Goal: Task Accomplishment & Management: Manage account settings

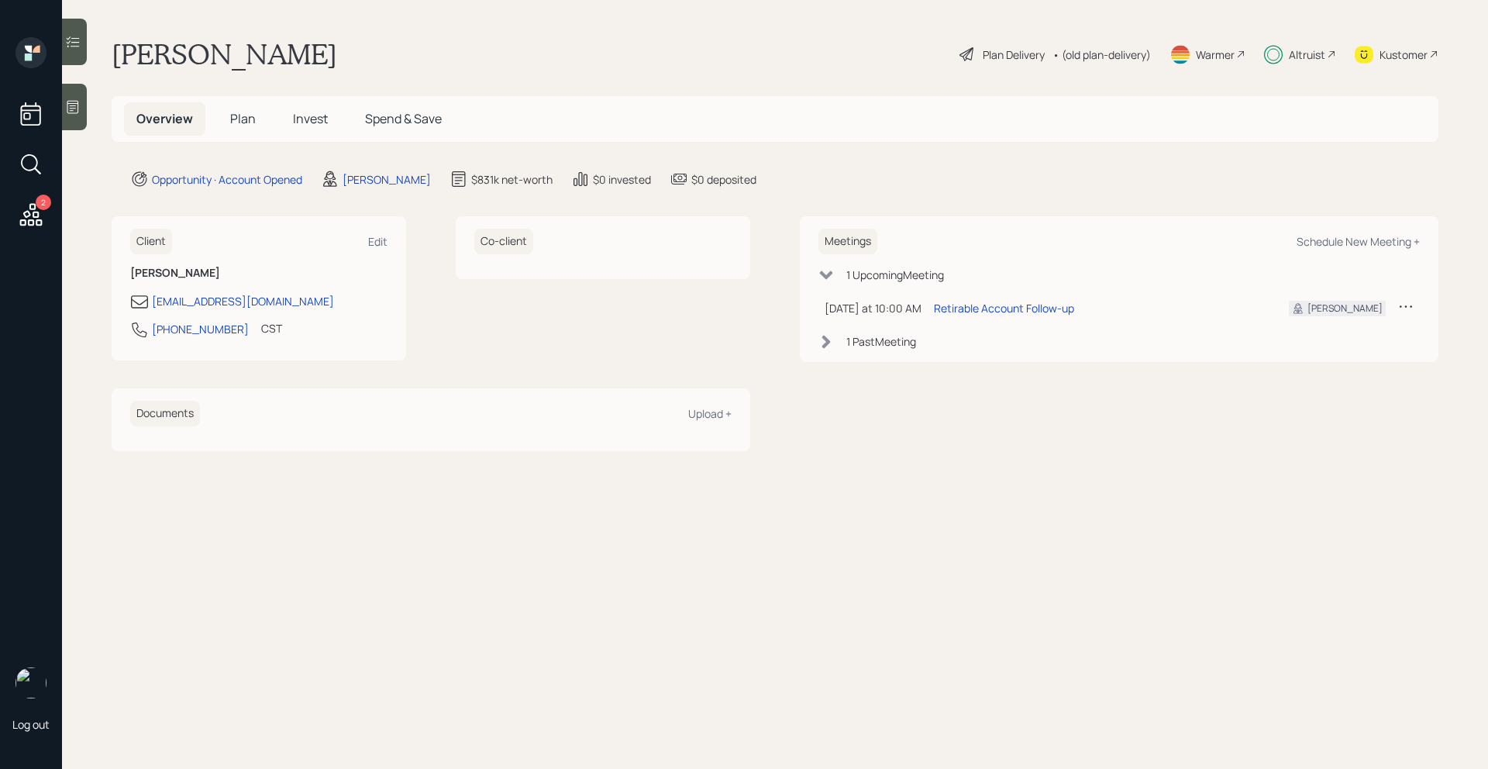
click at [240, 122] on span "Plan" at bounding box center [243, 118] width 26 height 17
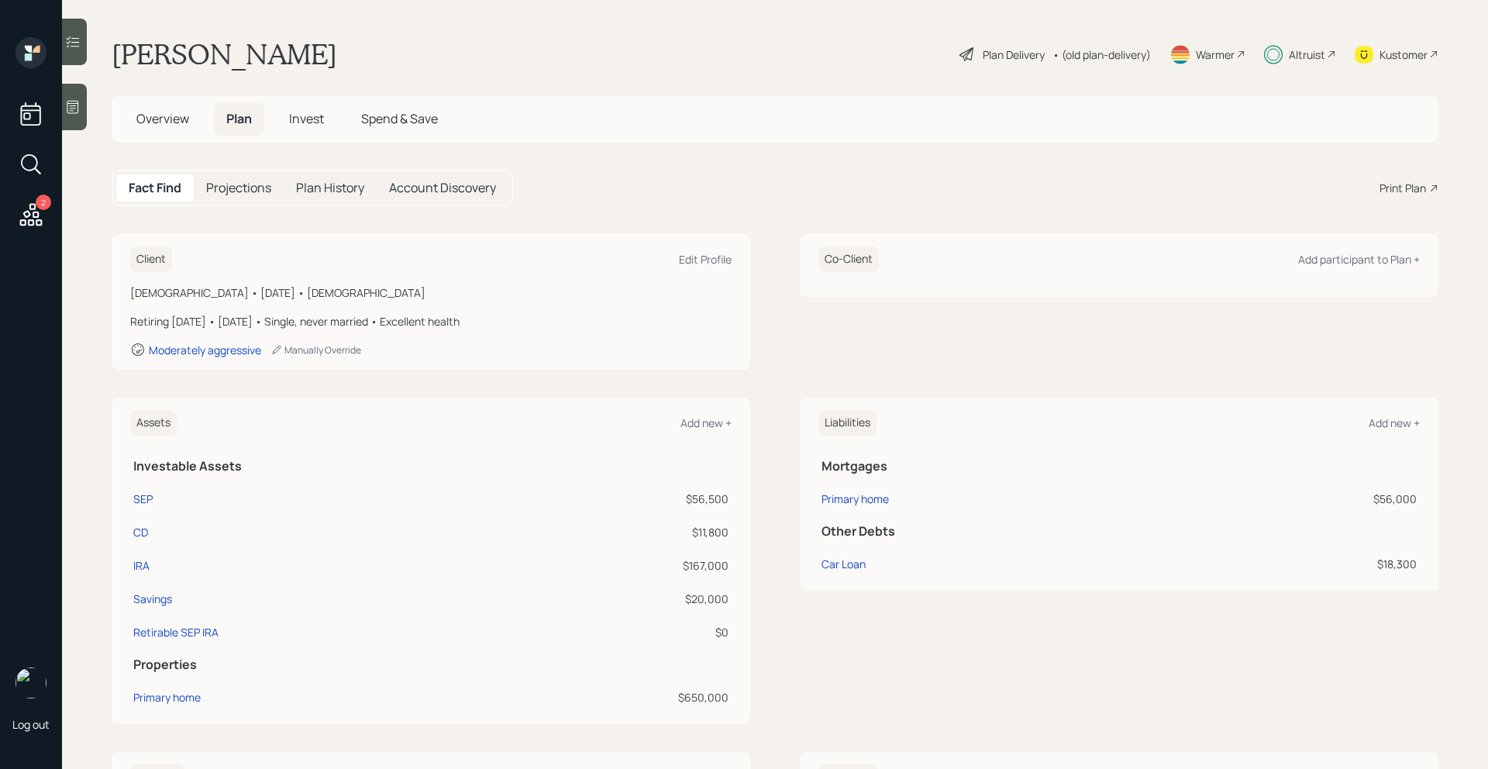
click at [311, 118] on span "Invest" at bounding box center [306, 118] width 35 height 17
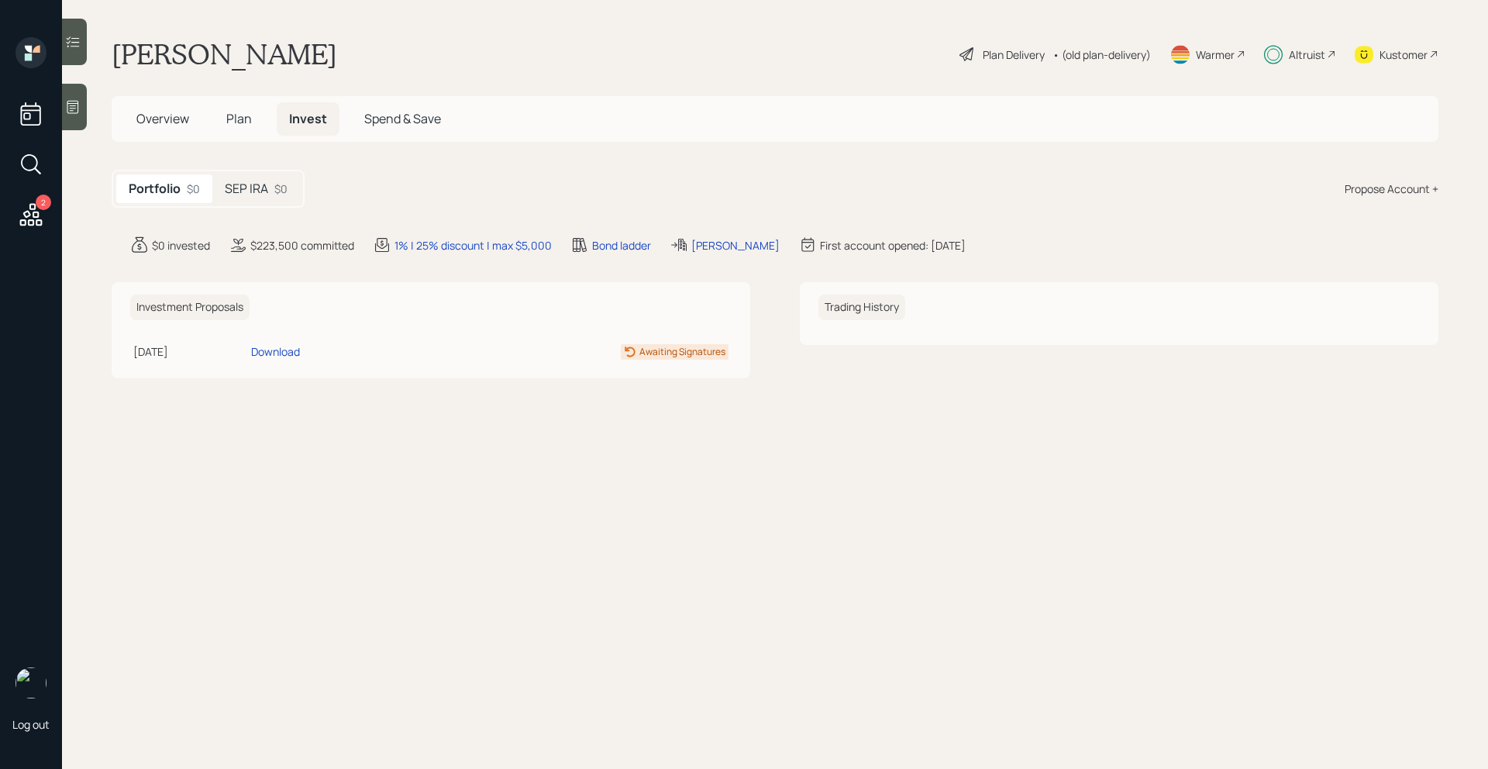
click at [281, 191] on div "$0" at bounding box center [280, 189] width 13 height 16
